Goal: Task Accomplishment & Management: Use online tool/utility

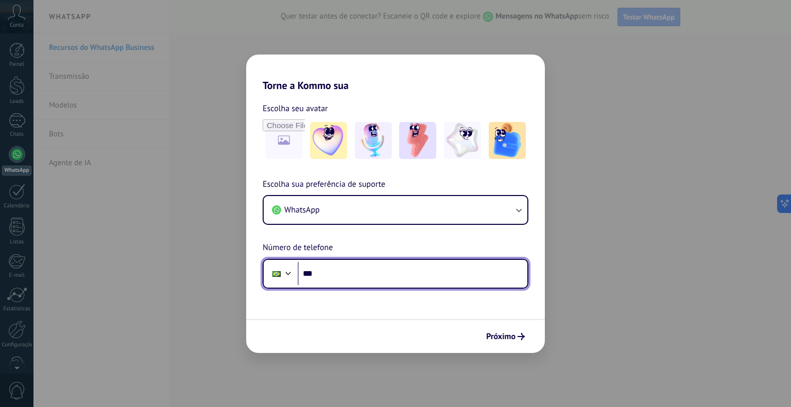
click at [424, 276] on input "***" at bounding box center [413, 274] width 230 height 24
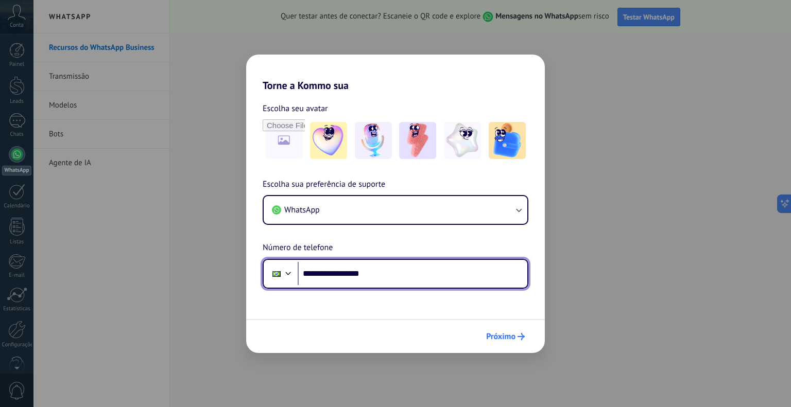
type input "**********"
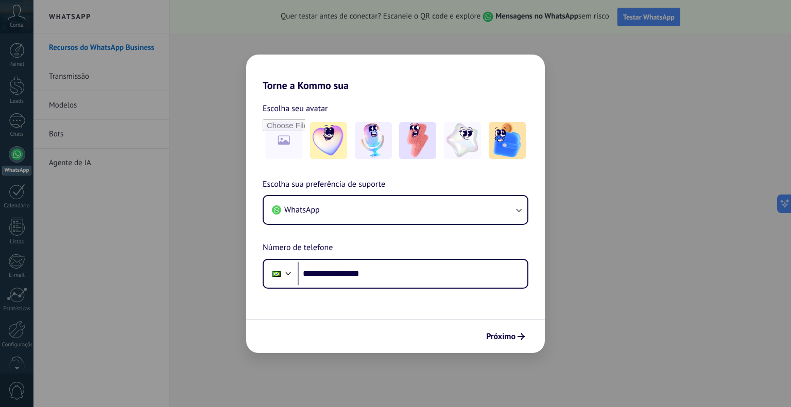
drag, startPoint x: 511, startPoint y: 335, endPoint x: 369, endPoint y: 261, distance: 160.4
click at [421, 326] on div "Próximo" at bounding box center [395, 336] width 299 height 34
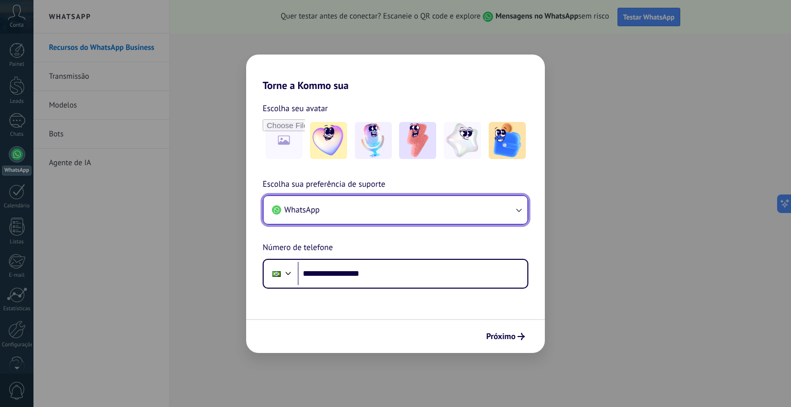
click at [332, 212] on button "WhatsApp" at bounding box center [396, 210] width 264 height 28
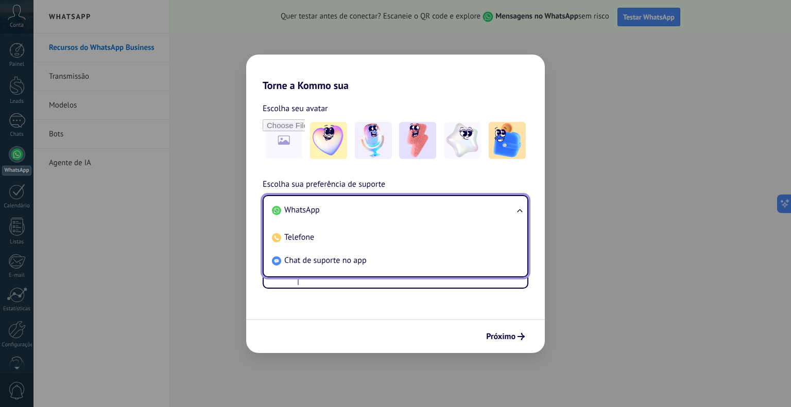
click at [377, 179] on span "Escolha sua preferência de suporte" at bounding box center [324, 184] width 123 height 13
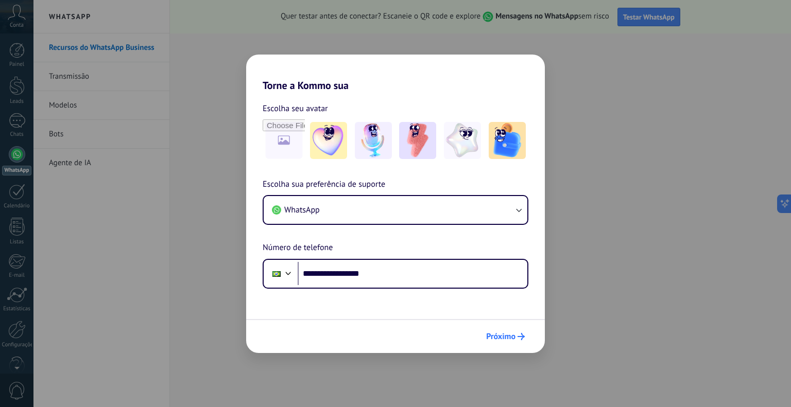
click at [512, 335] on span "Próximo" at bounding box center [500, 336] width 29 height 7
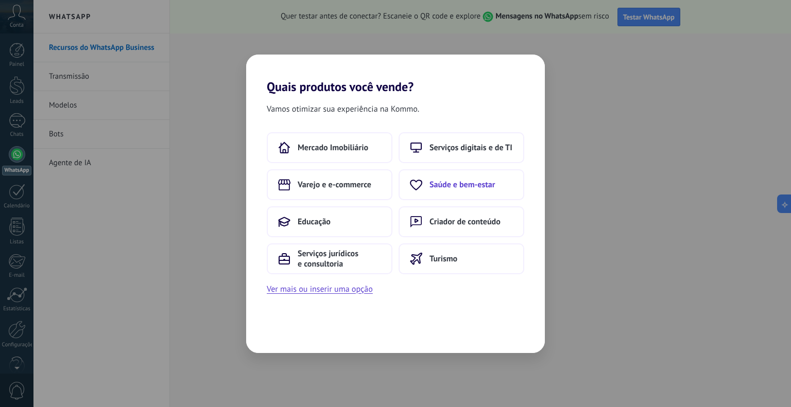
click at [469, 177] on button "Saúde e bem-estar" at bounding box center [462, 184] width 126 height 31
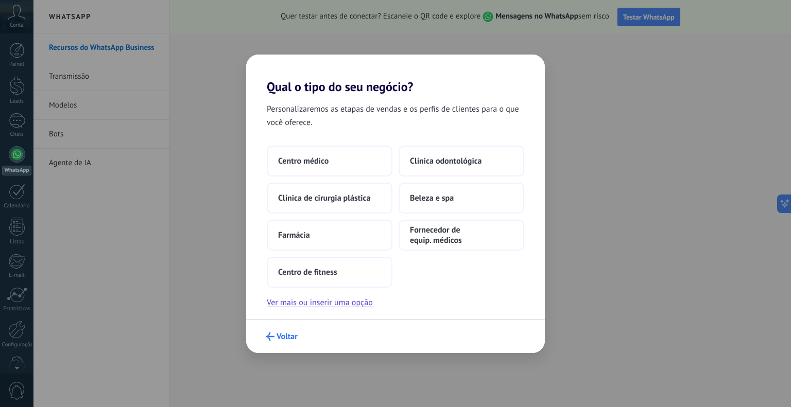
click at [282, 333] on span "Voltar" at bounding box center [287, 336] width 21 height 7
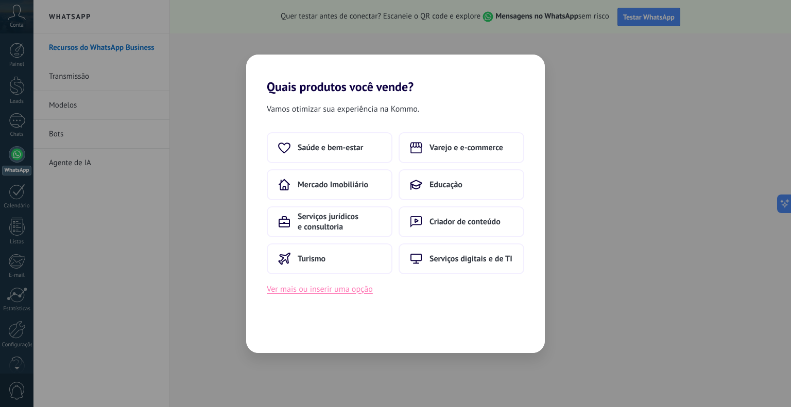
click at [299, 293] on button "Ver mais ou inserir uma opção" at bounding box center [320, 289] width 106 height 13
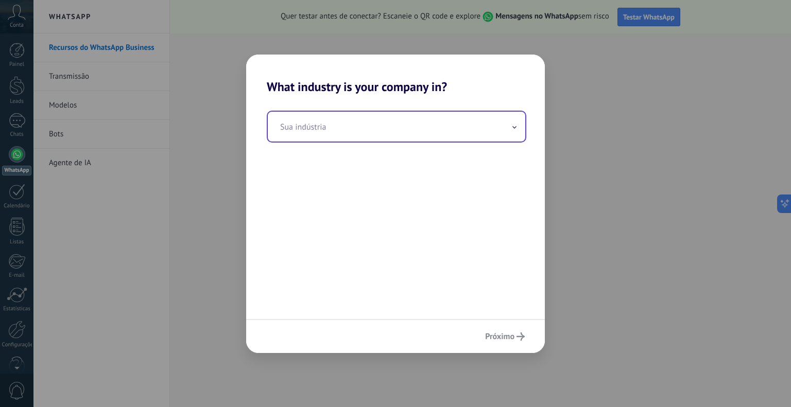
click at [399, 138] on input "text" at bounding box center [397, 127] width 258 height 30
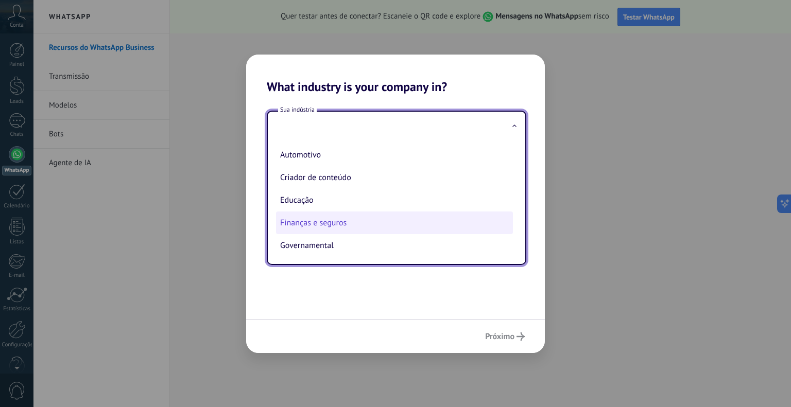
click at [323, 223] on li "Finanças e seguros" at bounding box center [394, 223] width 237 height 23
type input "**********"
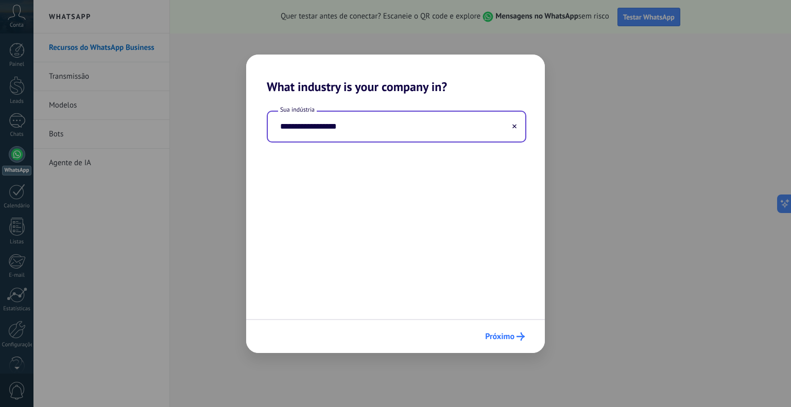
click at [509, 340] on span "Próximo" at bounding box center [499, 336] width 29 height 7
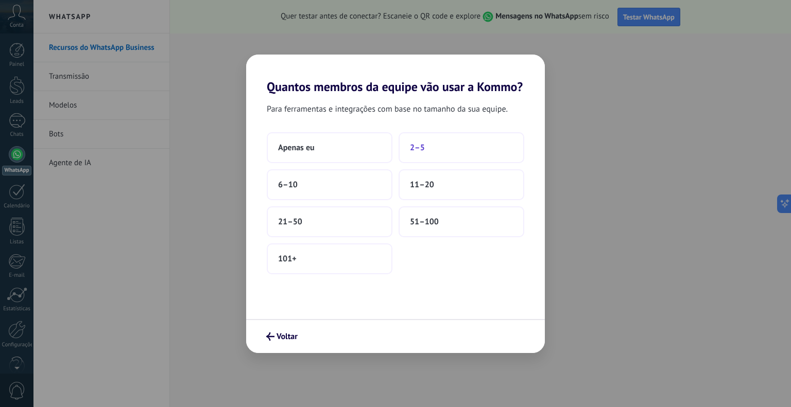
click at [435, 145] on button "2–5" at bounding box center [462, 147] width 126 height 31
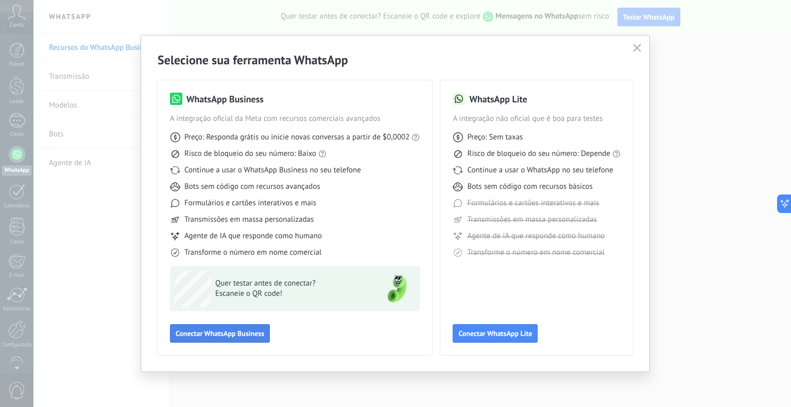
click at [199, 335] on span "Conectar WhatsApp Business" at bounding box center [220, 333] width 89 height 7
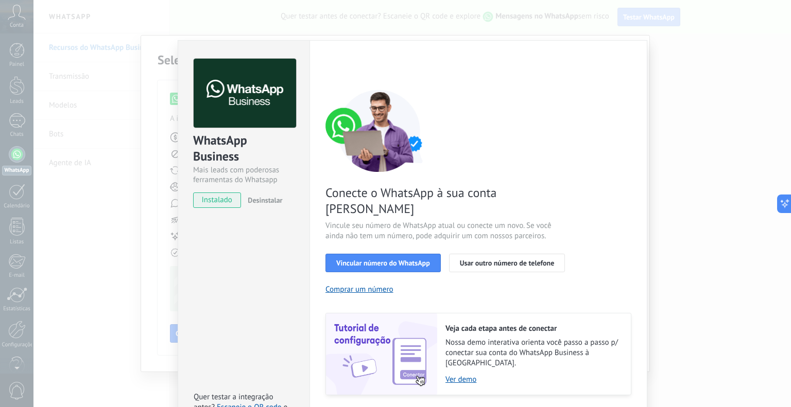
scroll to position [21, 0]
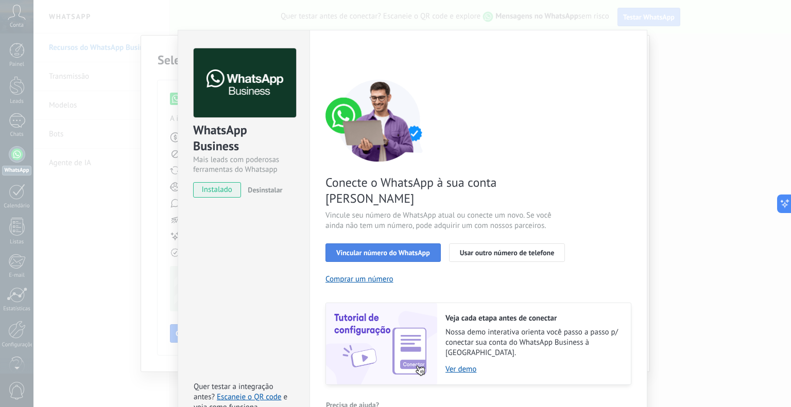
click at [372, 249] on span "Vincular número do WhatsApp" at bounding box center [383, 252] width 94 height 7
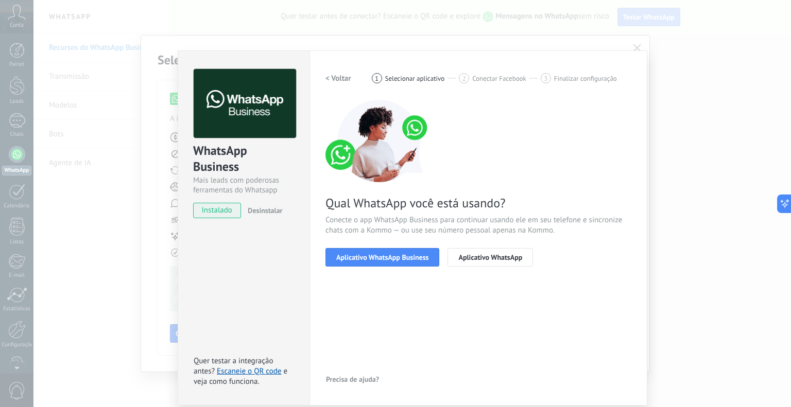
scroll to position [0, 0]
click at [372, 255] on span "Aplicativo WhatsApp Business" at bounding box center [382, 257] width 92 height 7
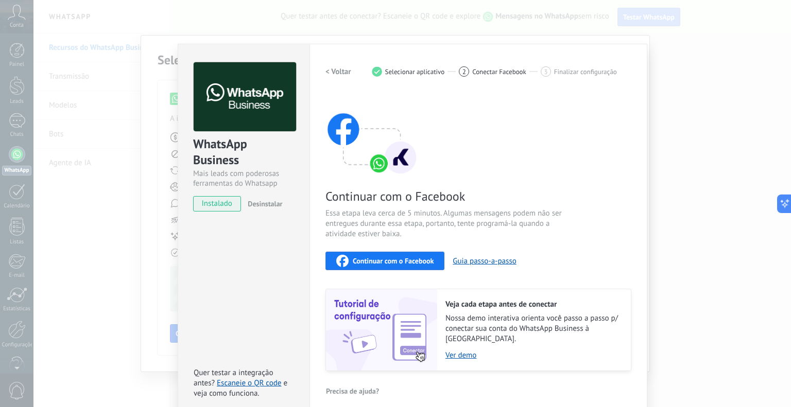
scroll to position [8, 0]
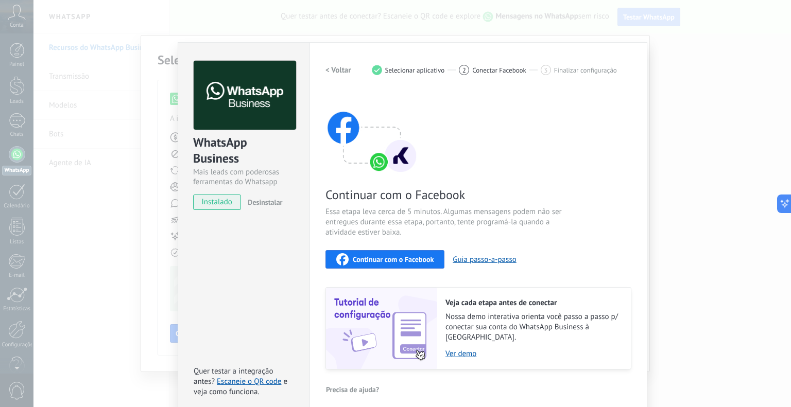
click at [397, 251] on button "Continuar com o Facebook" at bounding box center [385, 259] width 119 height 19
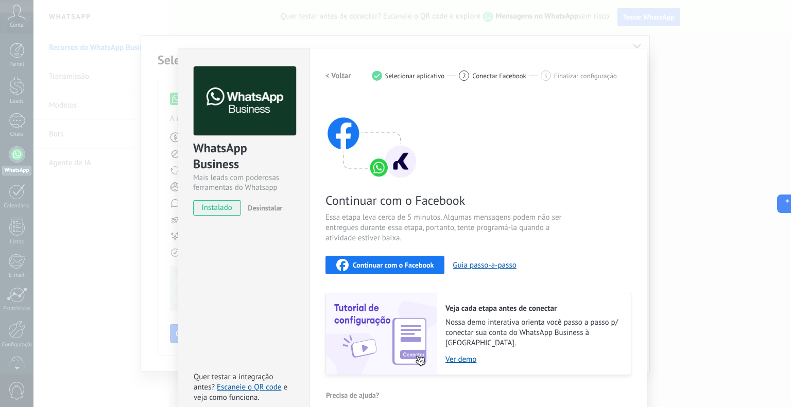
scroll to position [0, 0]
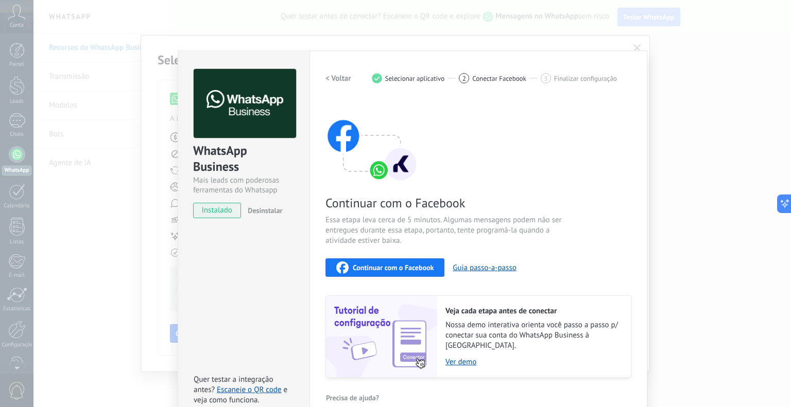
click at [633, 47] on div "WhatsApp Business Mais leads com poderosas ferramentas do Whatsapp instalado De…" at bounding box center [412, 203] width 758 height 407
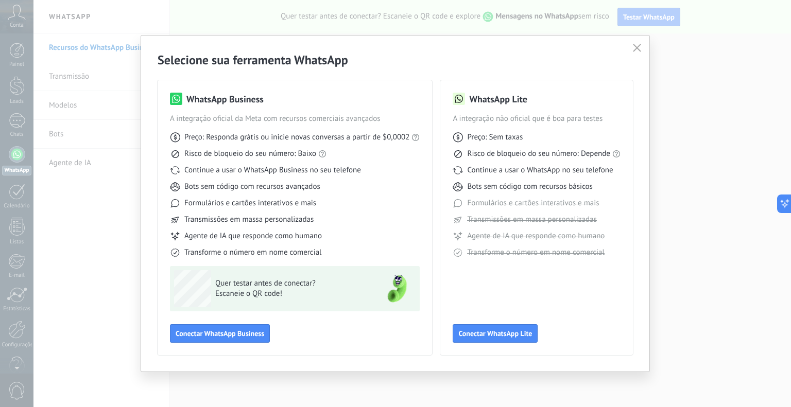
click at [635, 46] on icon "button" at bounding box center [637, 48] width 8 height 8
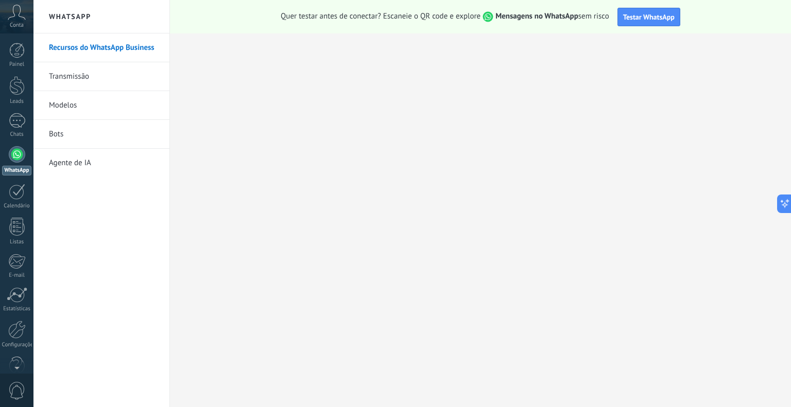
scroll to position [21, 0]
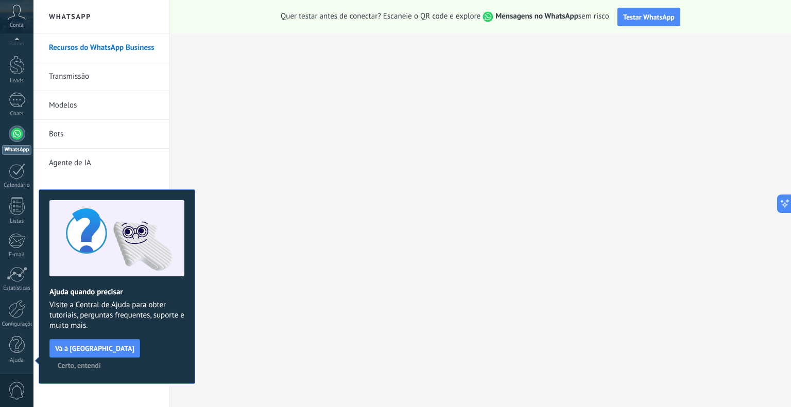
click at [101, 362] on span "Certo, entendi" at bounding box center [79, 365] width 43 height 7
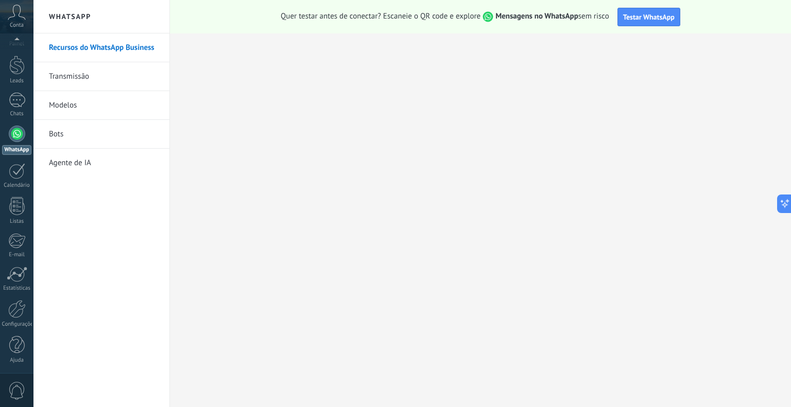
scroll to position [0, 0]
